Goal: Task Accomplishment & Management: Use online tool/utility

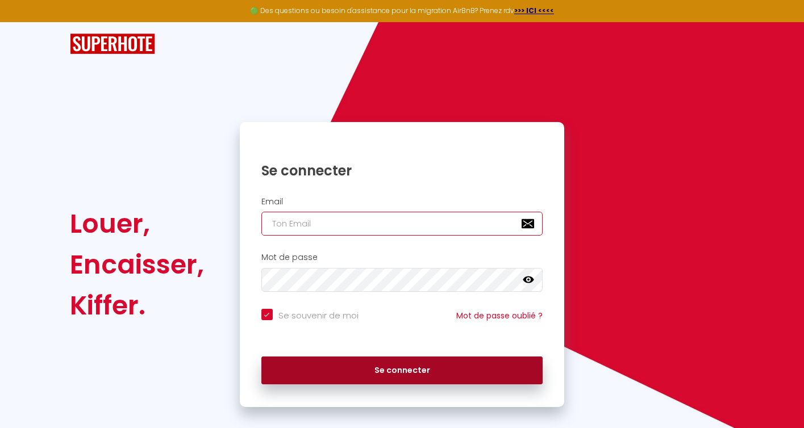
type input "[PERSON_NAME][EMAIL_ADDRESS][DOMAIN_NAME]"
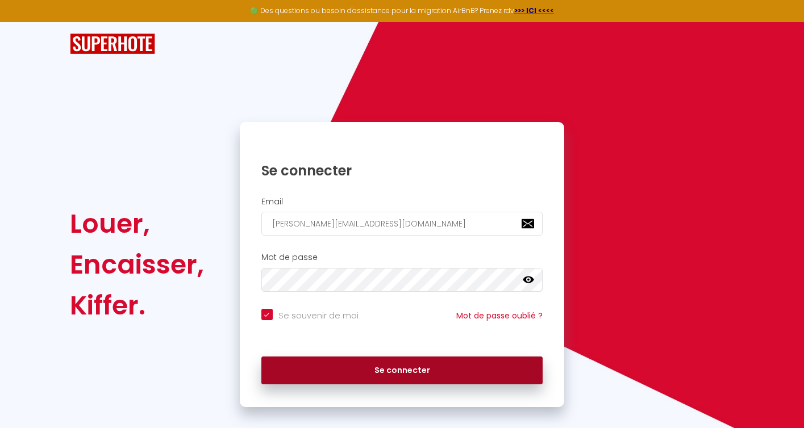
click at [408, 380] on button "Se connecter" at bounding box center [402, 371] width 282 height 28
checkbox input "true"
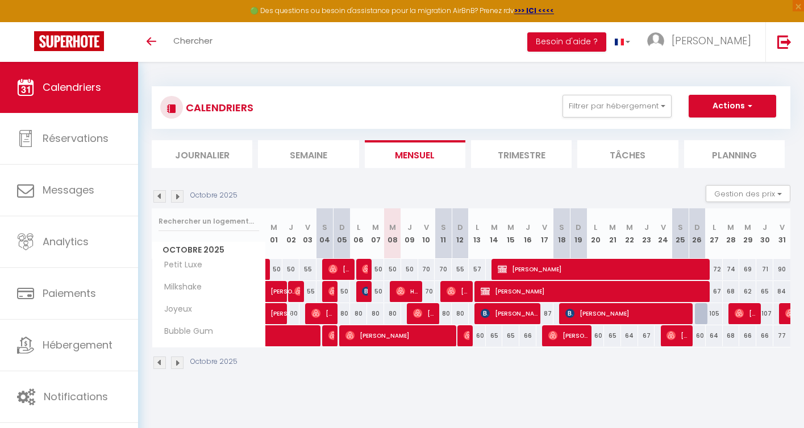
click at [179, 367] on img at bounding box center [177, 363] width 12 height 12
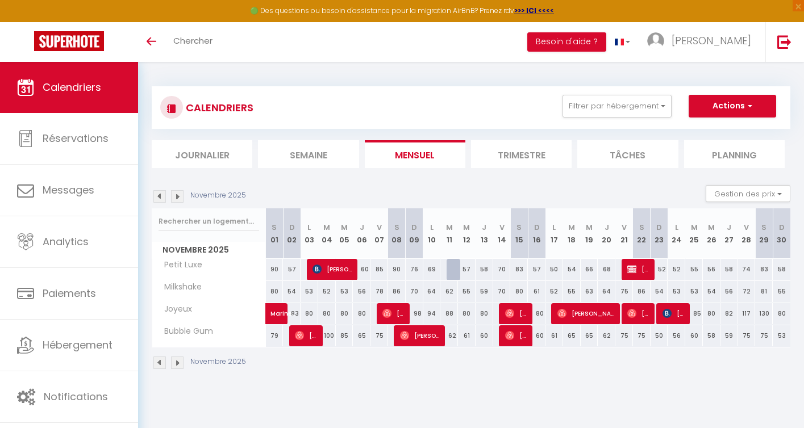
click at [160, 365] on img at bounding box center [159, 363] width 12 height 12
